Goal: Task Accomplishment & Management: Manage account settings

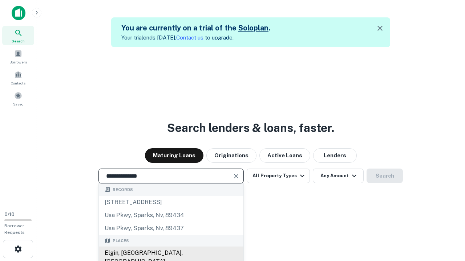
click at [171, 253] on div "Elgin, [GEOGRAPHIC_DATA], [GEOGRAPHIC_DATA]" at bounding box center [171, 258] width 144 height 22
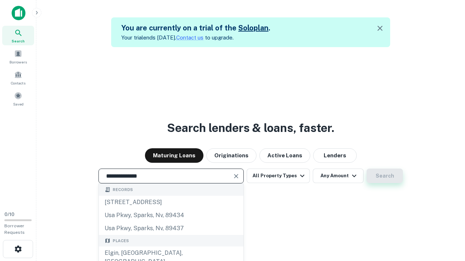
type input "**********"
click at [384, 176] on button "Search" at bounding box center [384, 176] width 36 height 15
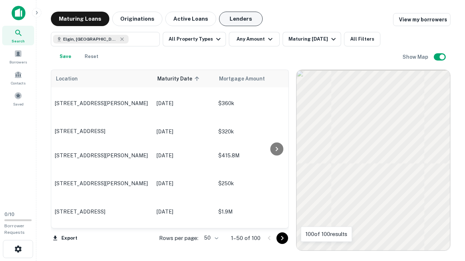
click at [241, 19] on button "Lenders" at bounding box center [241, 19] width 44 height 15
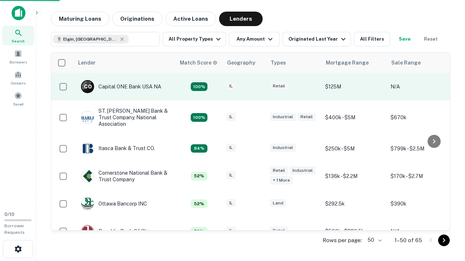
click at [258, 87] on div "IL" at bounding box center [244, 87] width 36 height 10
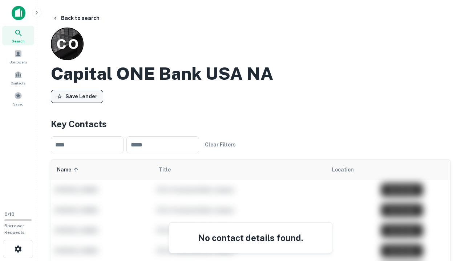
click at [77, 96] on button "Save Lender" at bounding box center [77, 96] width 52 height 13
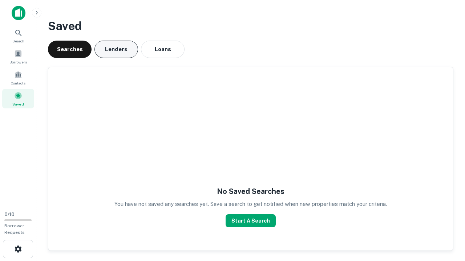
click at [116, 49] on button "Lenders" at bounding box center [116, 49] width 44 height 17
